Goal: Navigation & Orientation: Find specific page/section

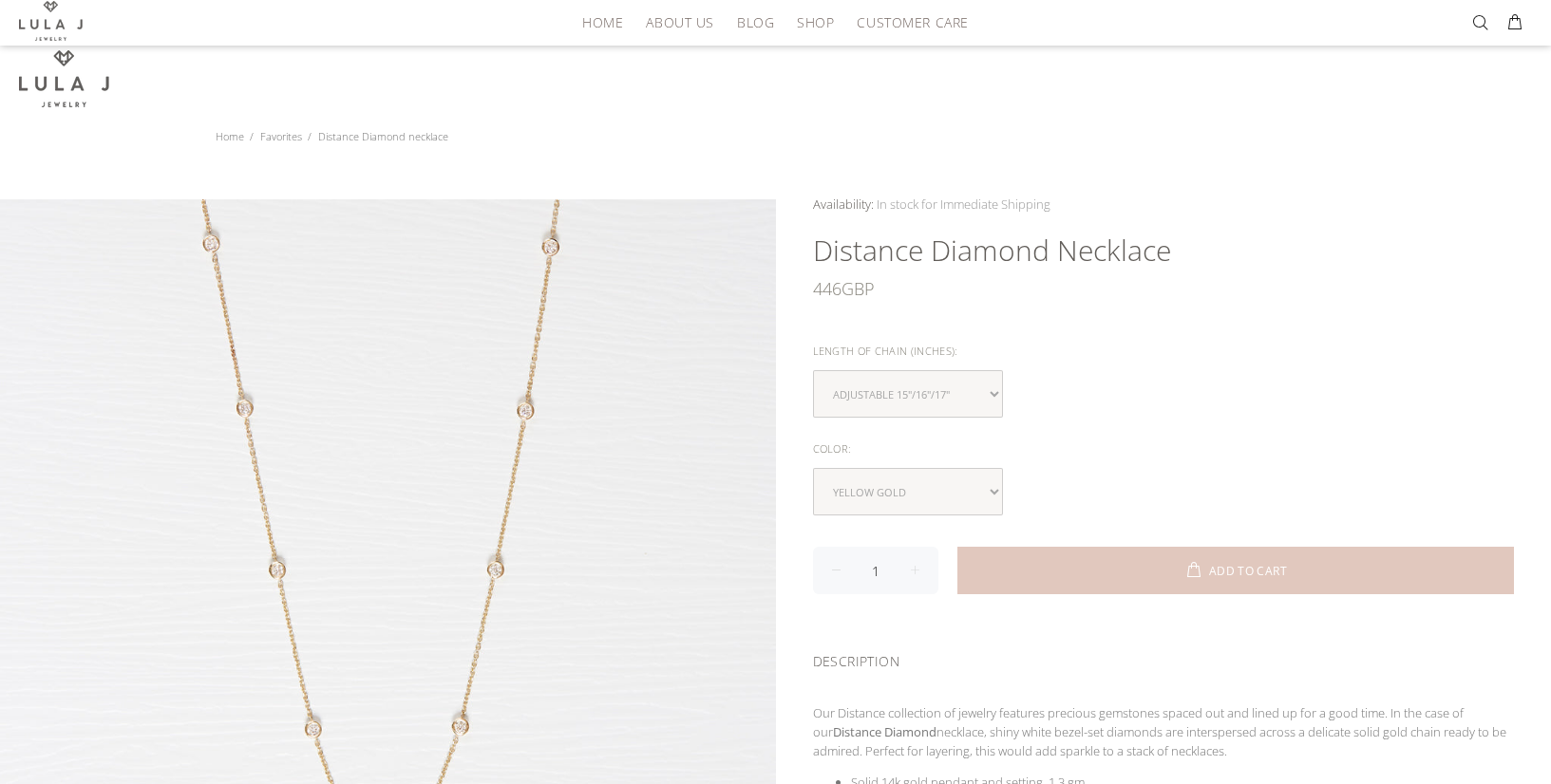
scroll to position [144, 0]
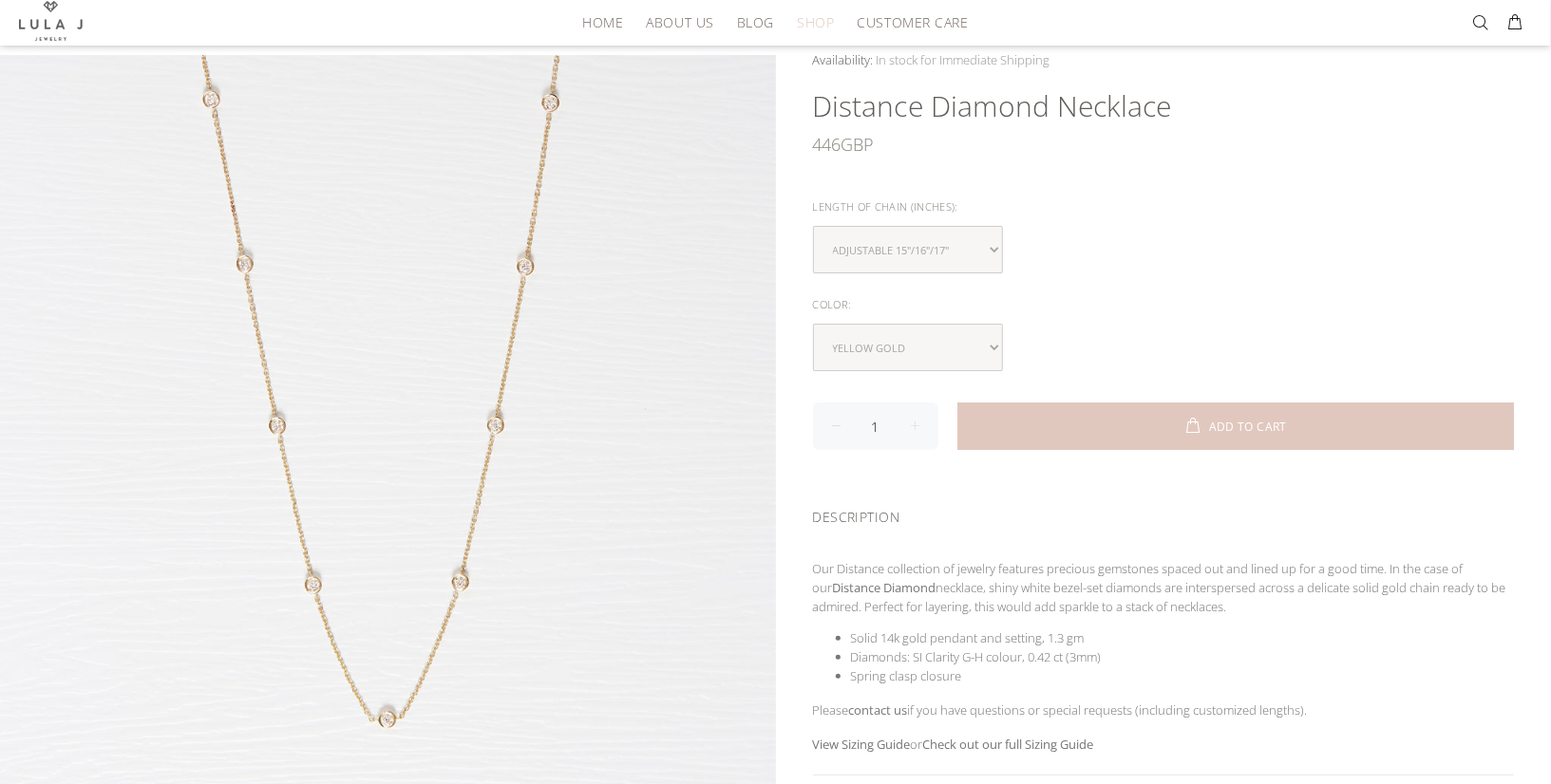
click at [830, 20] on span "SHOP" at bounding box center [815, 22] width 37 height 14
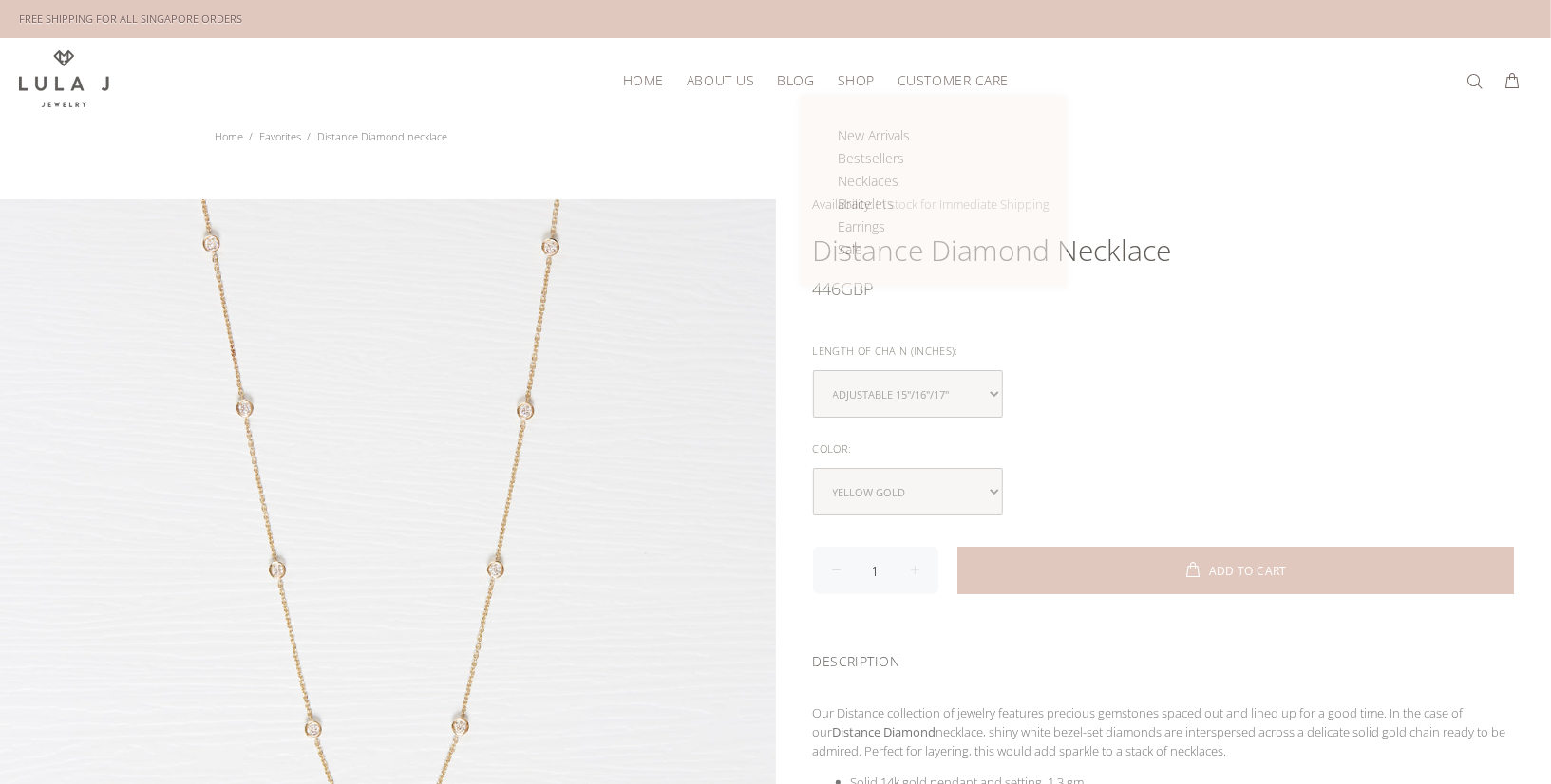
click at [843, 83] on span "SHOP" at bounding box center [856, 80] width 37 height 14
click at [867, 161] on span "Bestsellers" at bounding box center [870, 158] width 66 height 18
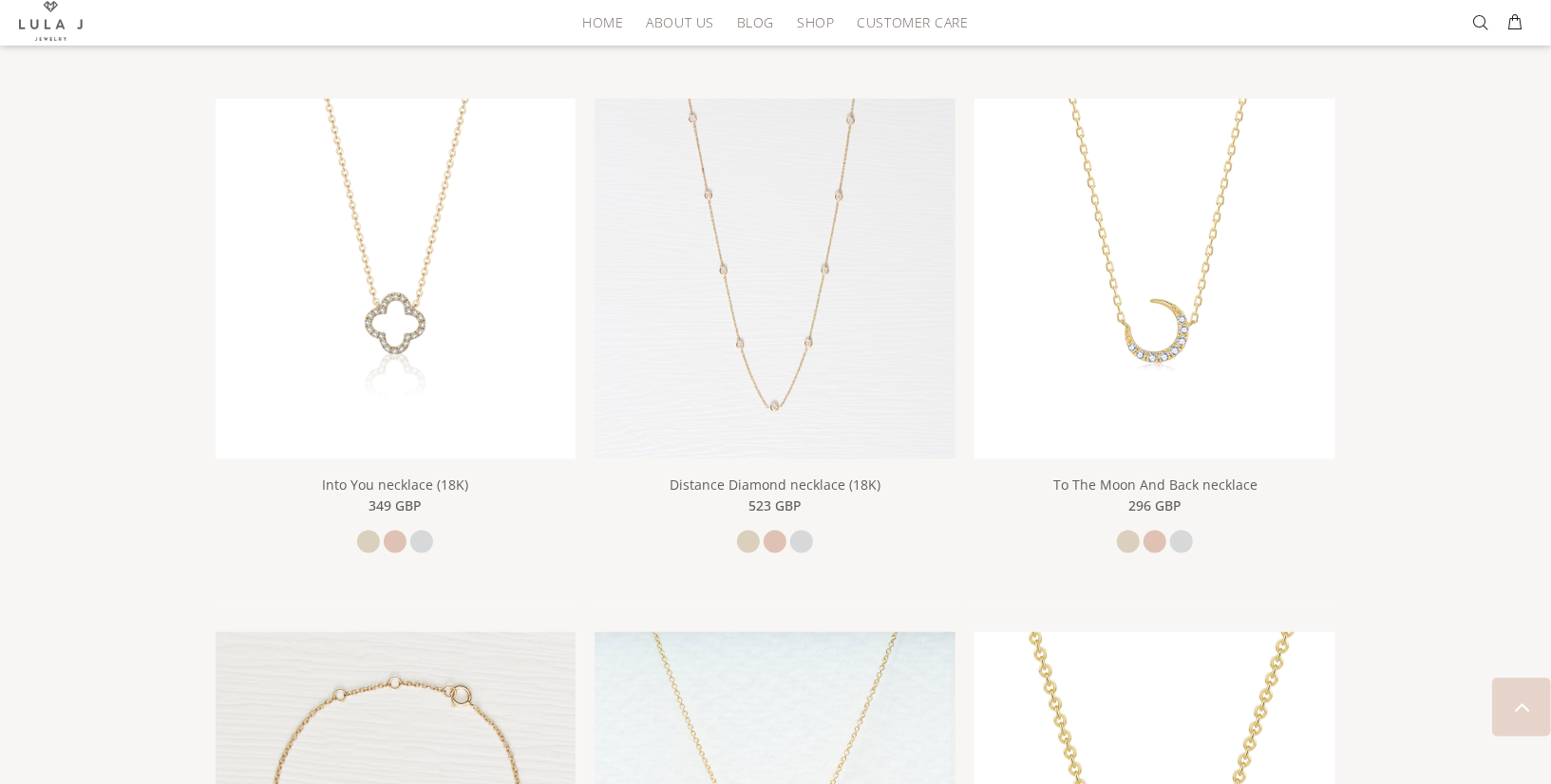
scroll to position [1770, 0]
